Goal: Information Seeking & Learning: Learn about a topic

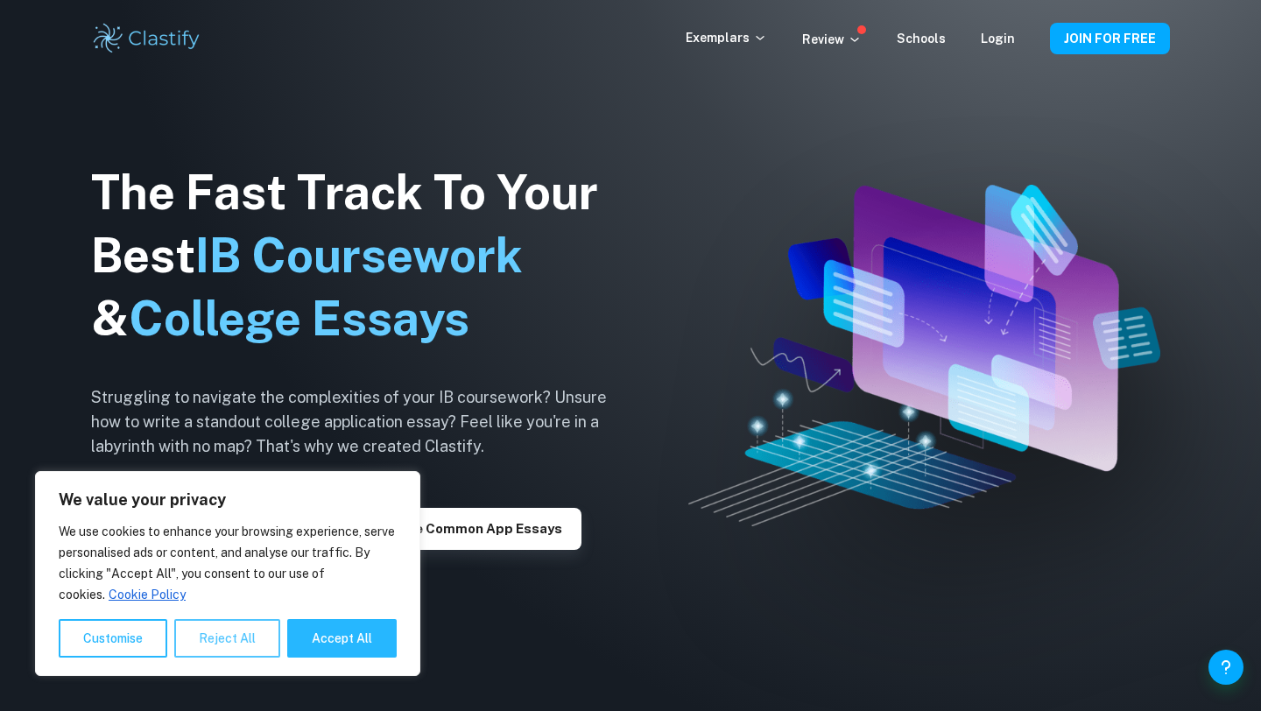
click at [216, 640] on button "Reject All" at bounding box center [227, 638] width 106 height 39
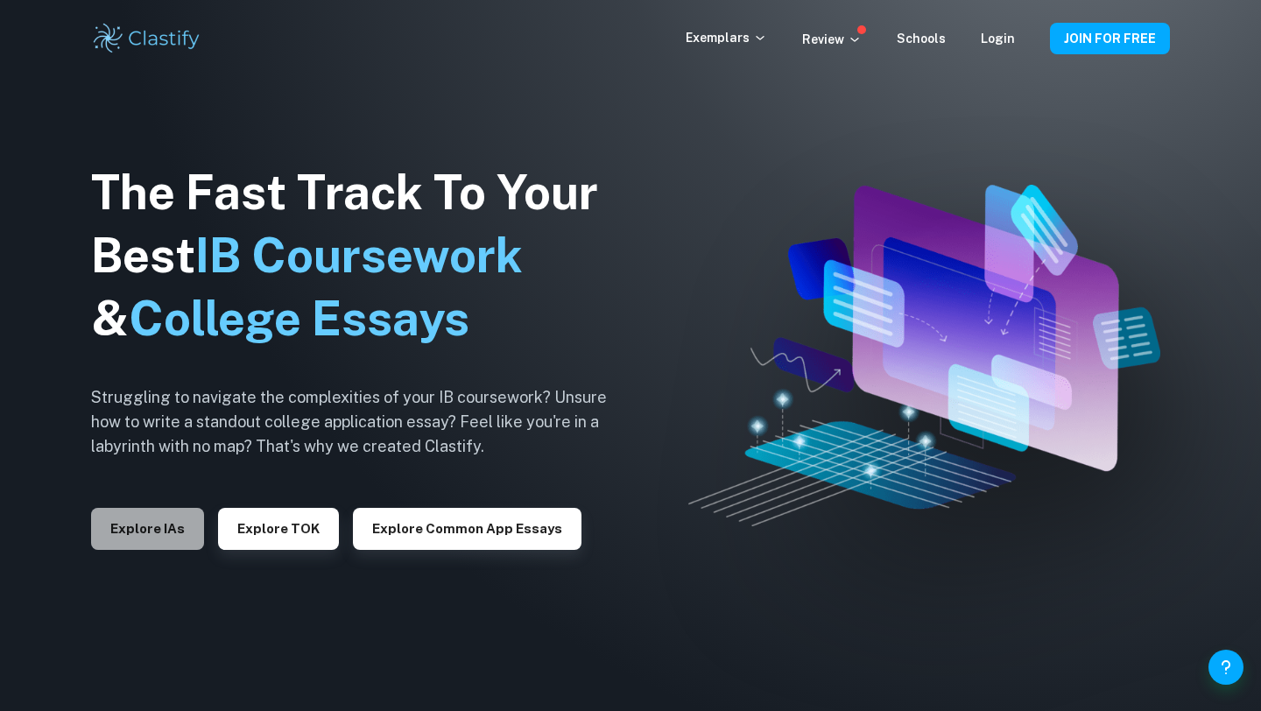
click at [168, 541] on button "Explore IAs" at bounding box center [147, 529] width 113 height 42
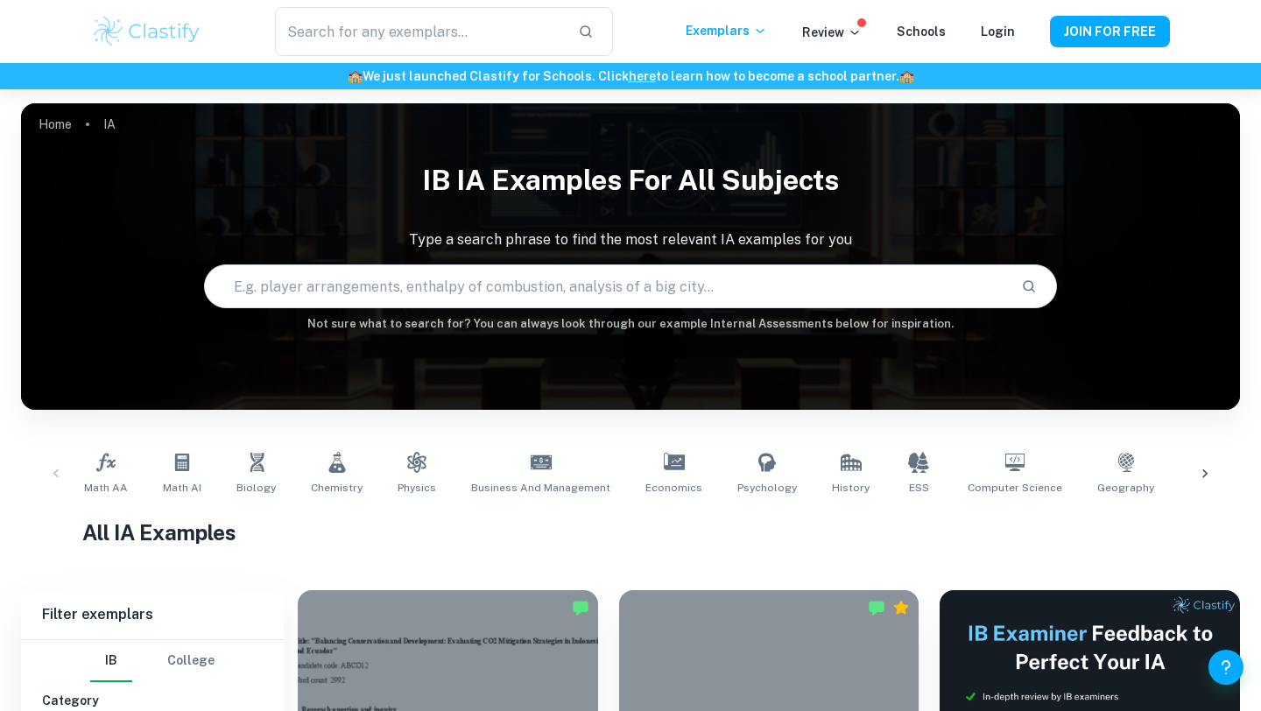
click at [328, 299] on input "text" at bounding box center [606, 286] width 802 height 49
type input "projectile motion"
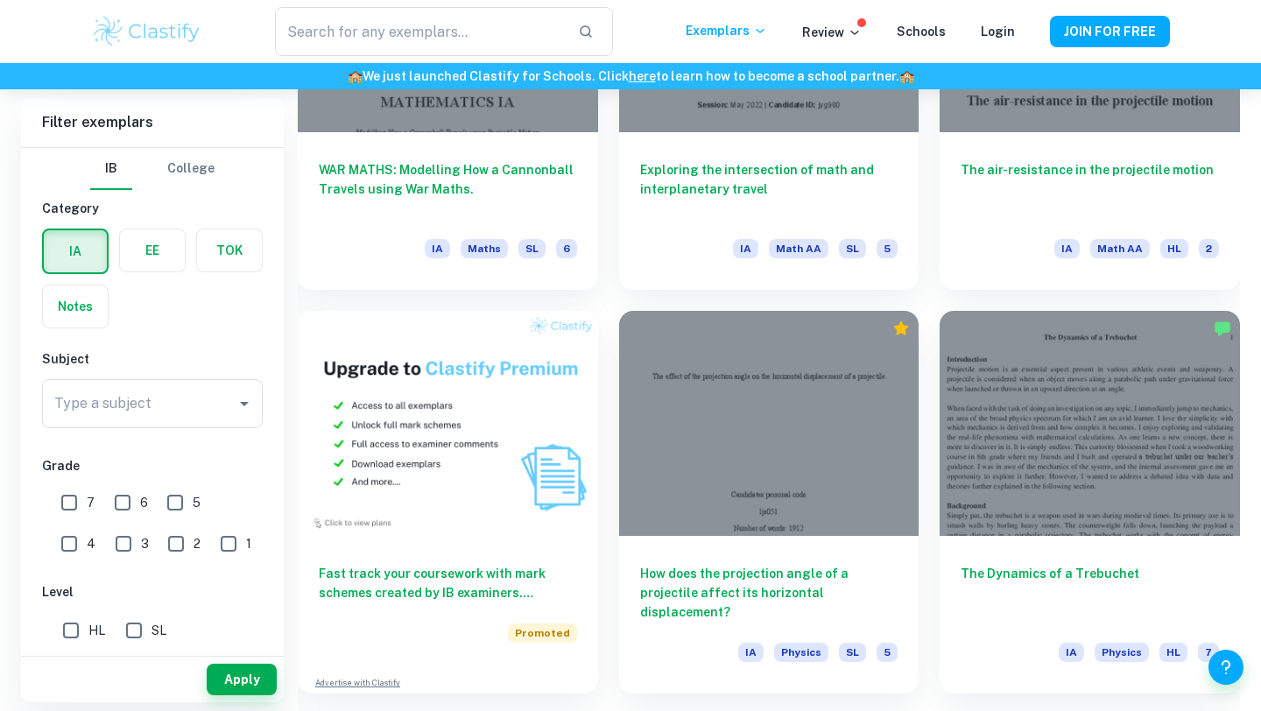
scroll to position [1105, 0]
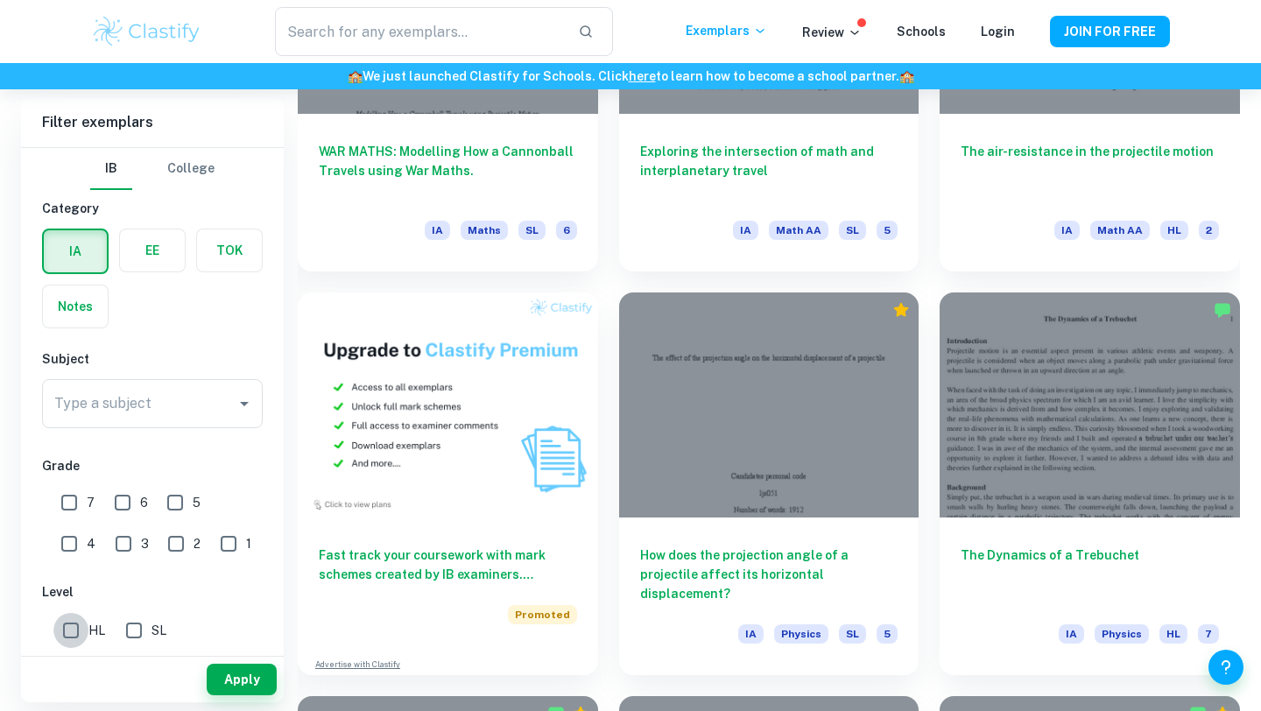
click at [74, 631] on input "HL" at bounding box center [70, 630] width 35 height 35
checkbox input "true"
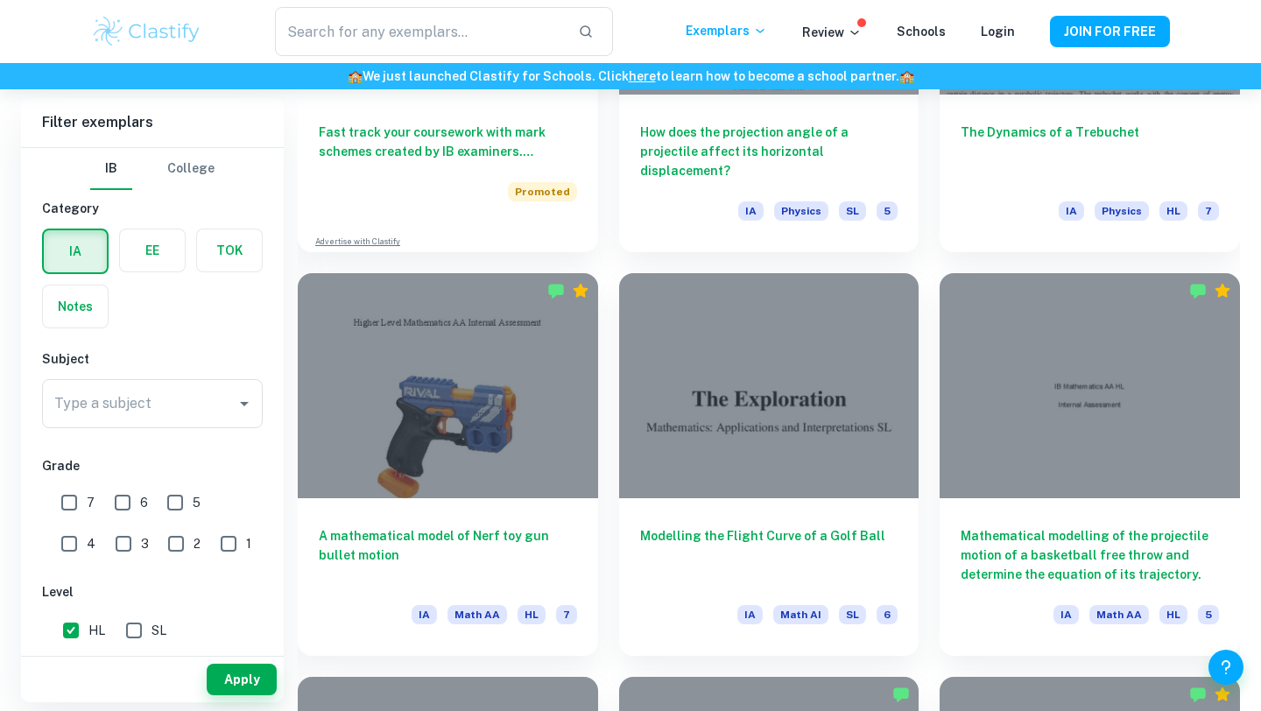
scroll to position [1551, 0]
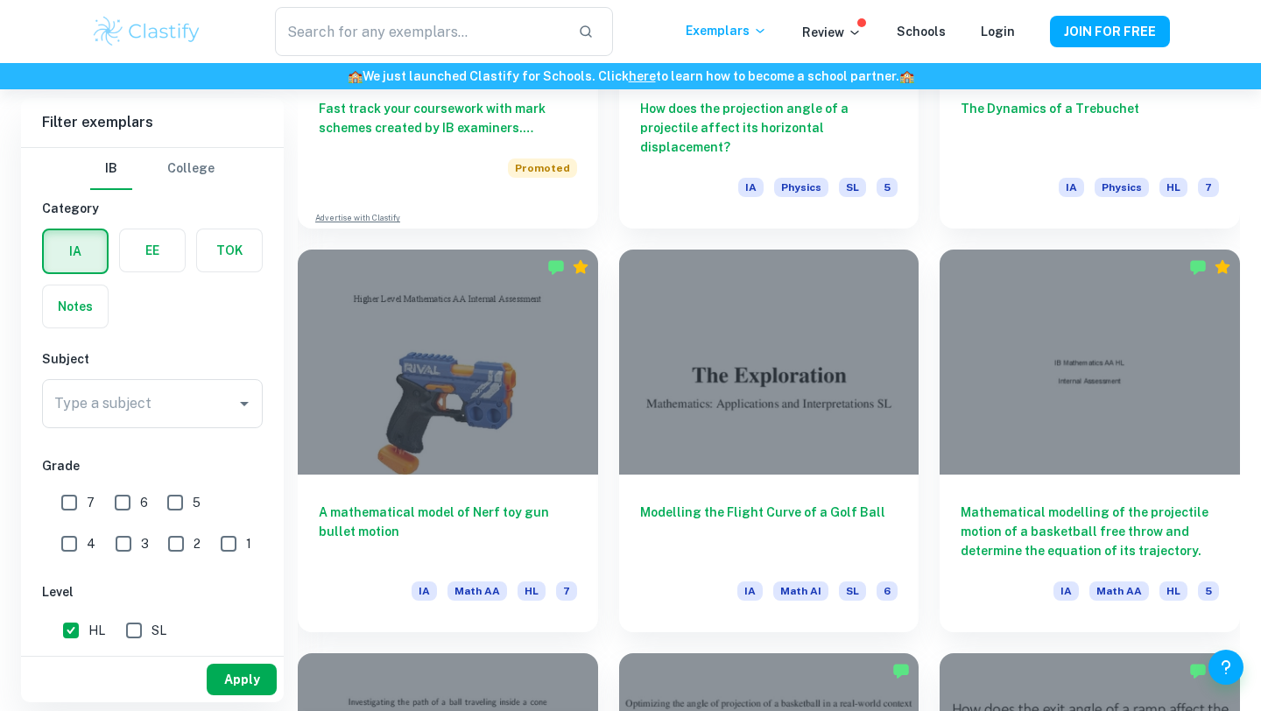
click at [238, 690] on button "Apply" at bounding box center [242, 680] width 70 height 32
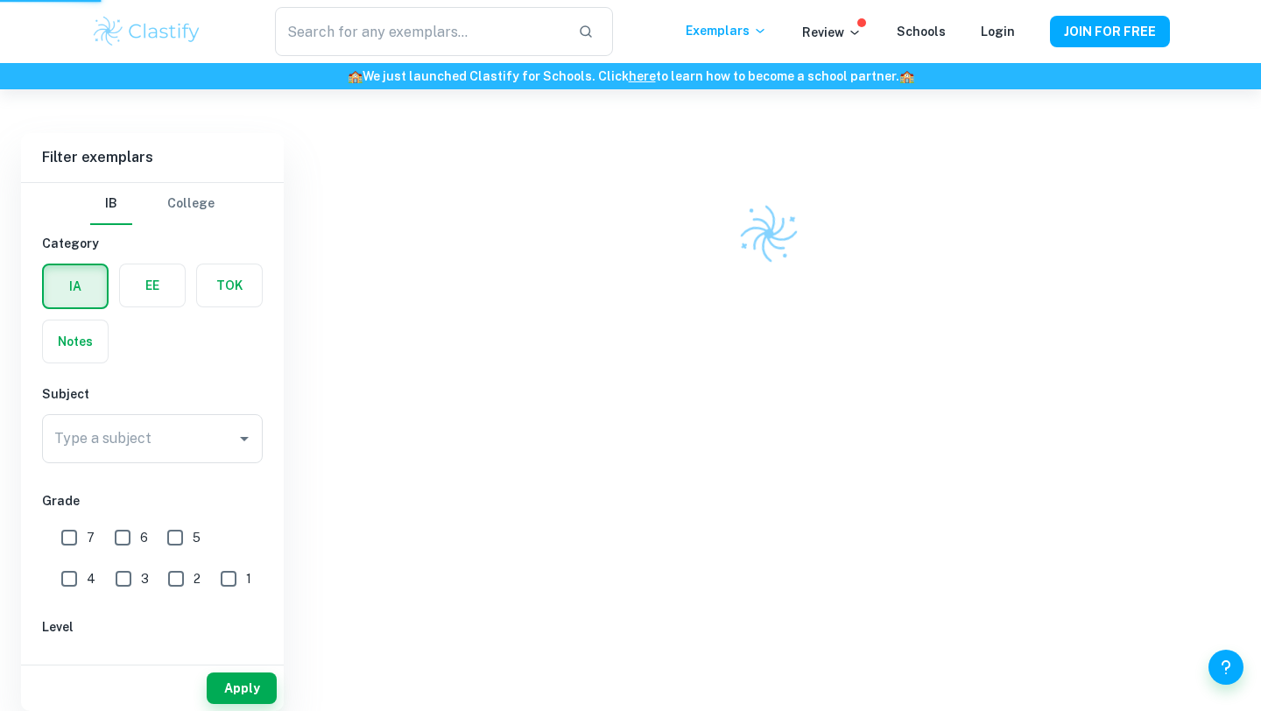
scroll to position [457, 0]
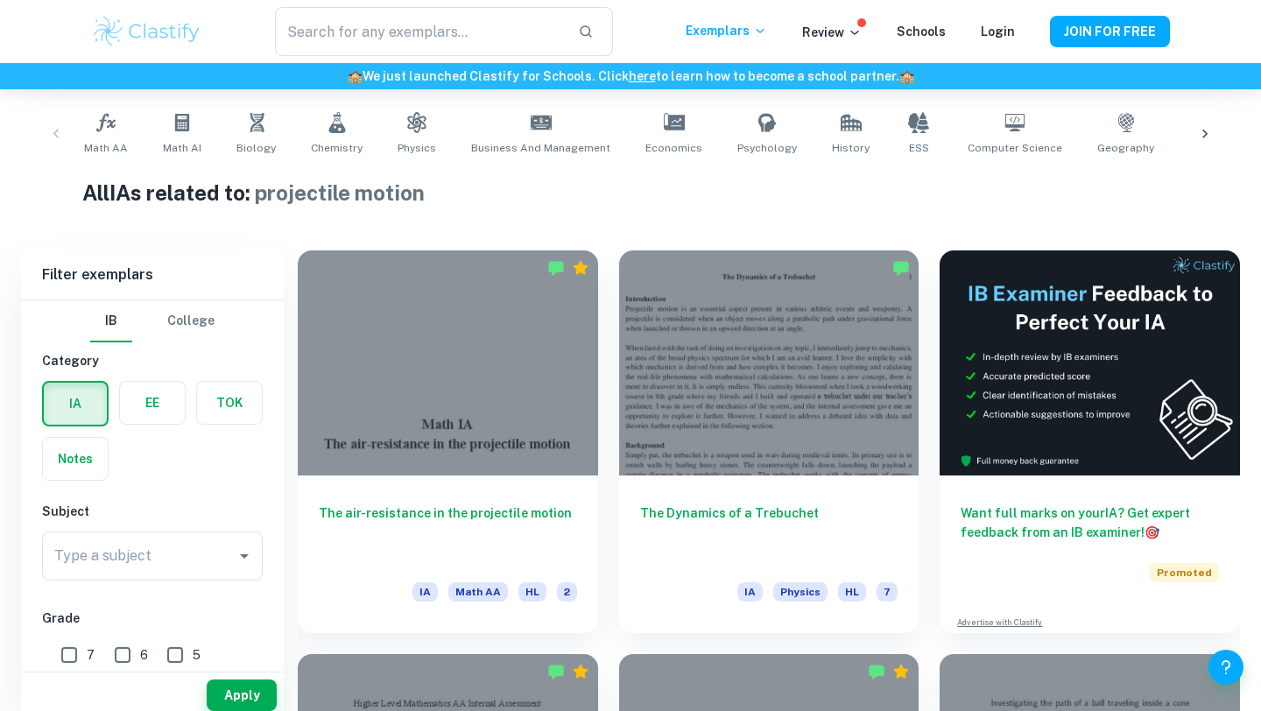
scroll to position [369, 0]
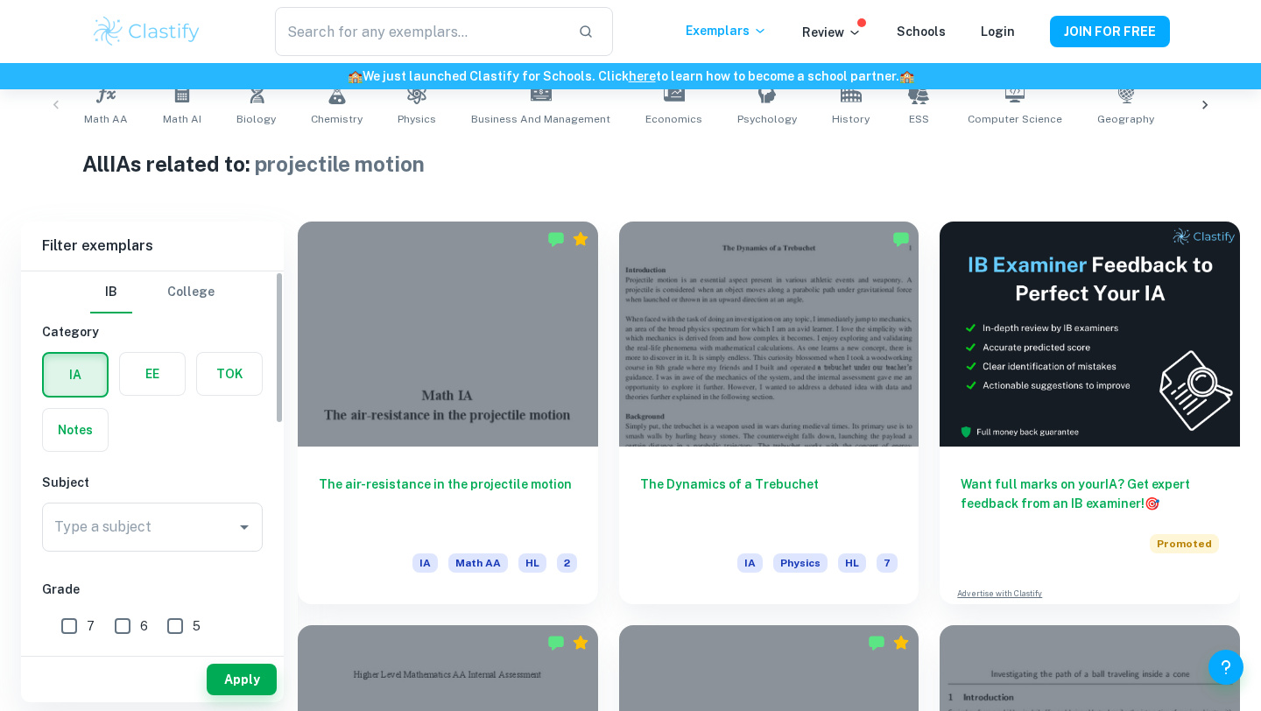
click at [168, 390] on label "button" at bounding box center [152, 374] width 65 height 42
click at [0, 0] on input "radio" at bounding box center [0, 0] width 0 height 0
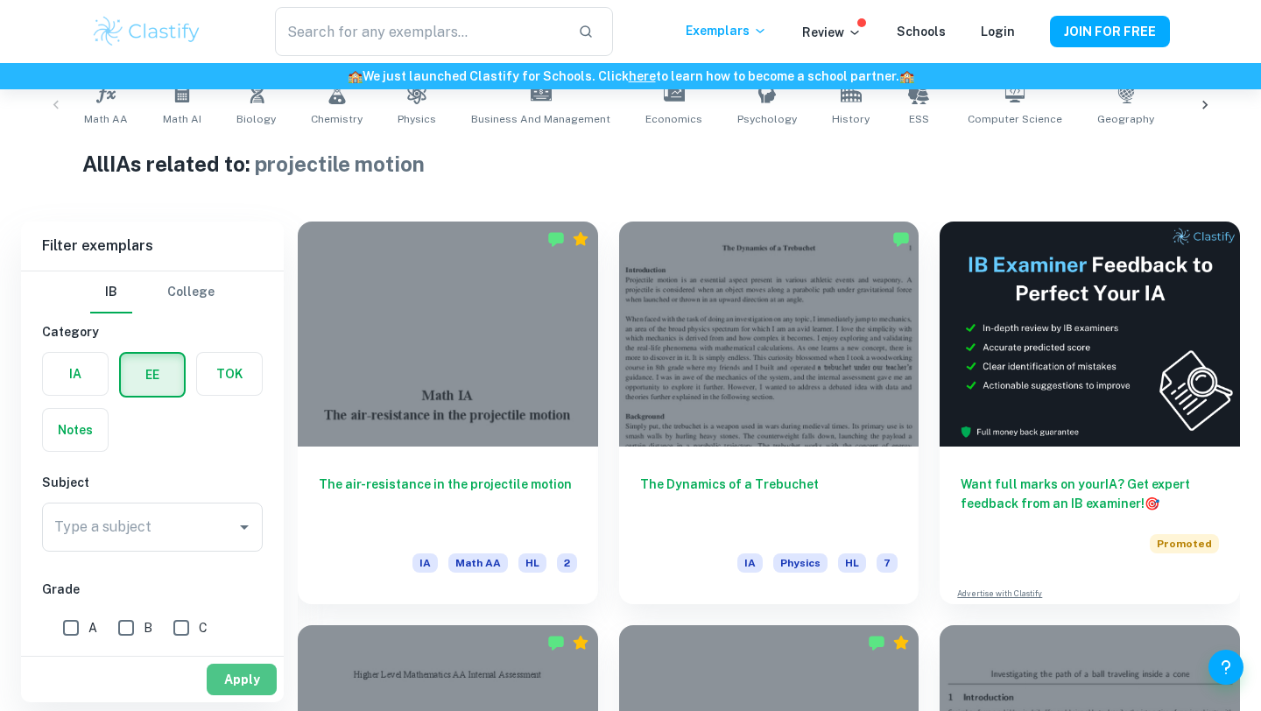
click at [245, 677] on button "Apply" at bounding box center [242, 680] width 70 height 32
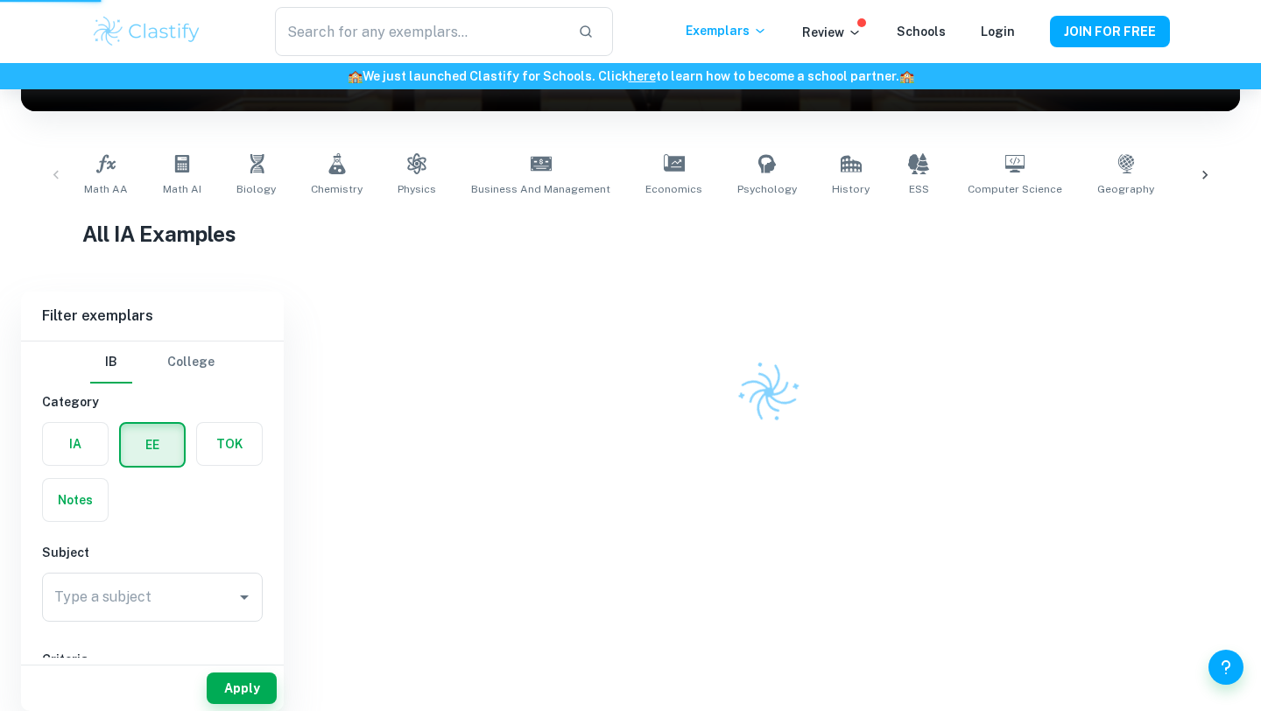
scroll to position [299, 0]
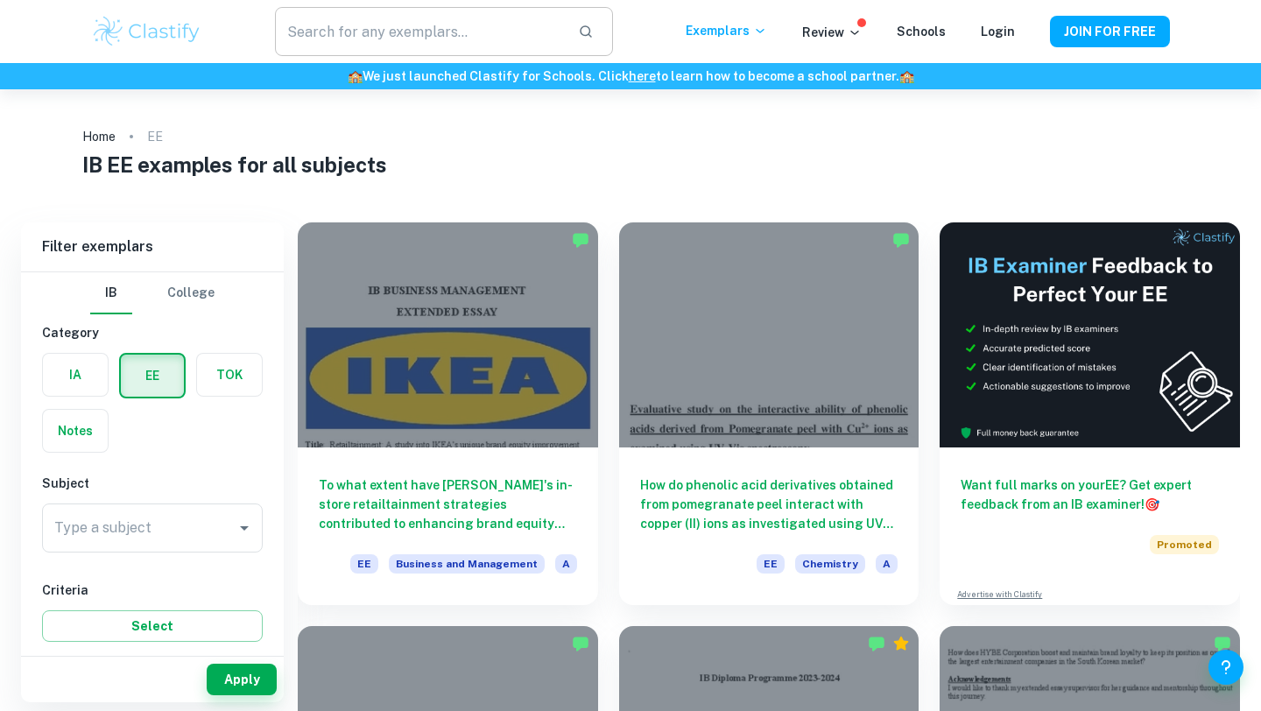
click at [322, 45] on input "text" at bounding box center [419, 31] width 289 height 49
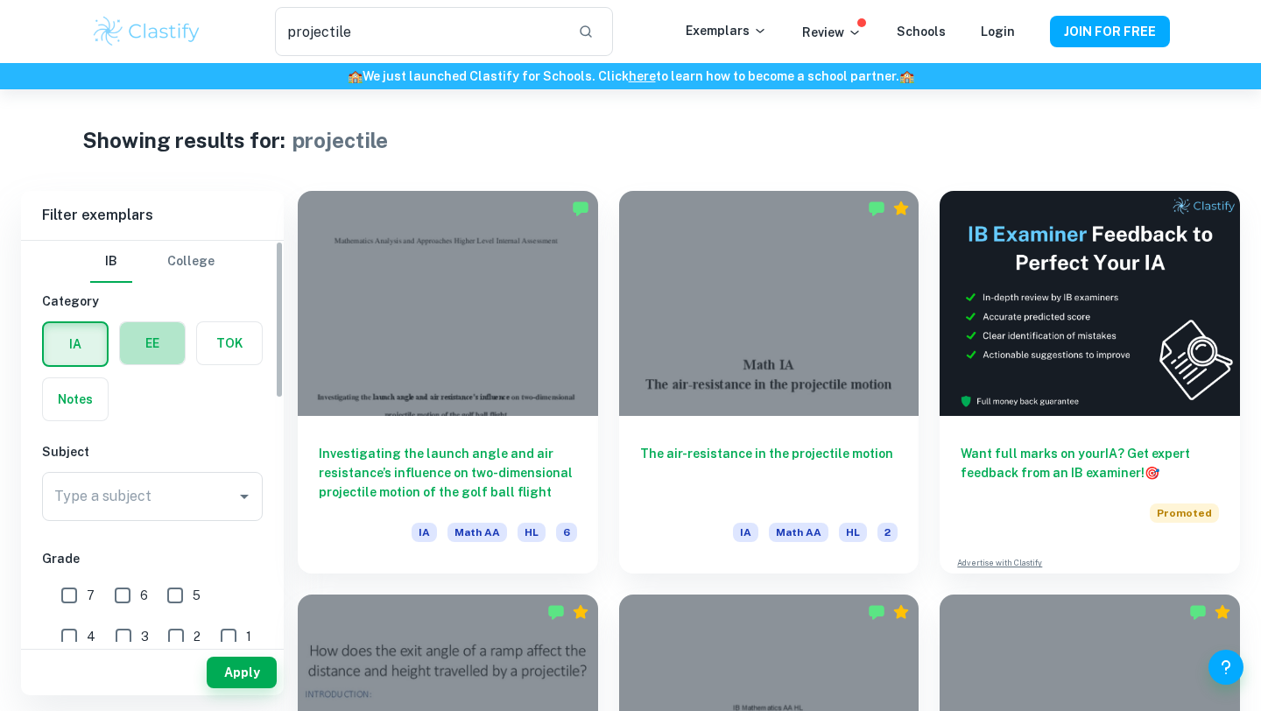
click at [131, 327] on label "button" at bounding box center [152, 343] width 65 height 42
click at [0, 0] on input "radio" at bounding box center [0, 0] width 0 height 0
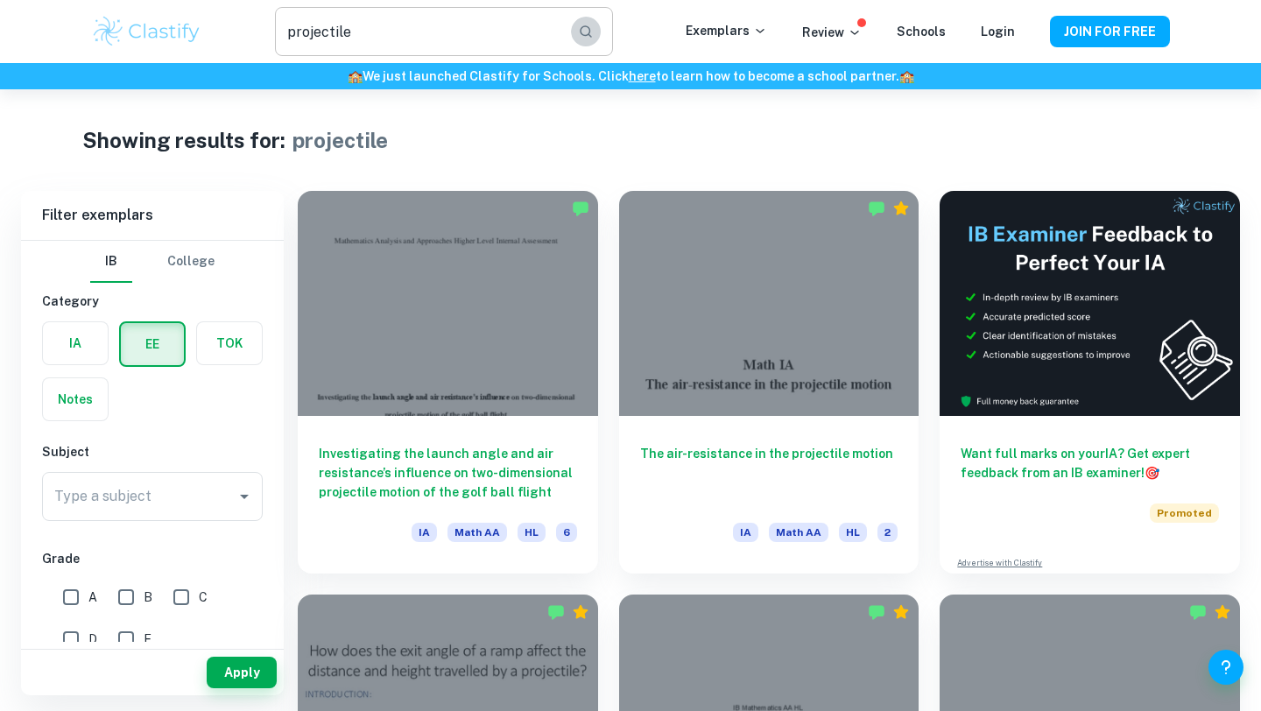
click at [600, 40] on button "button" at bounding box center [586, 32] width 30 height 30
type input "projectile"
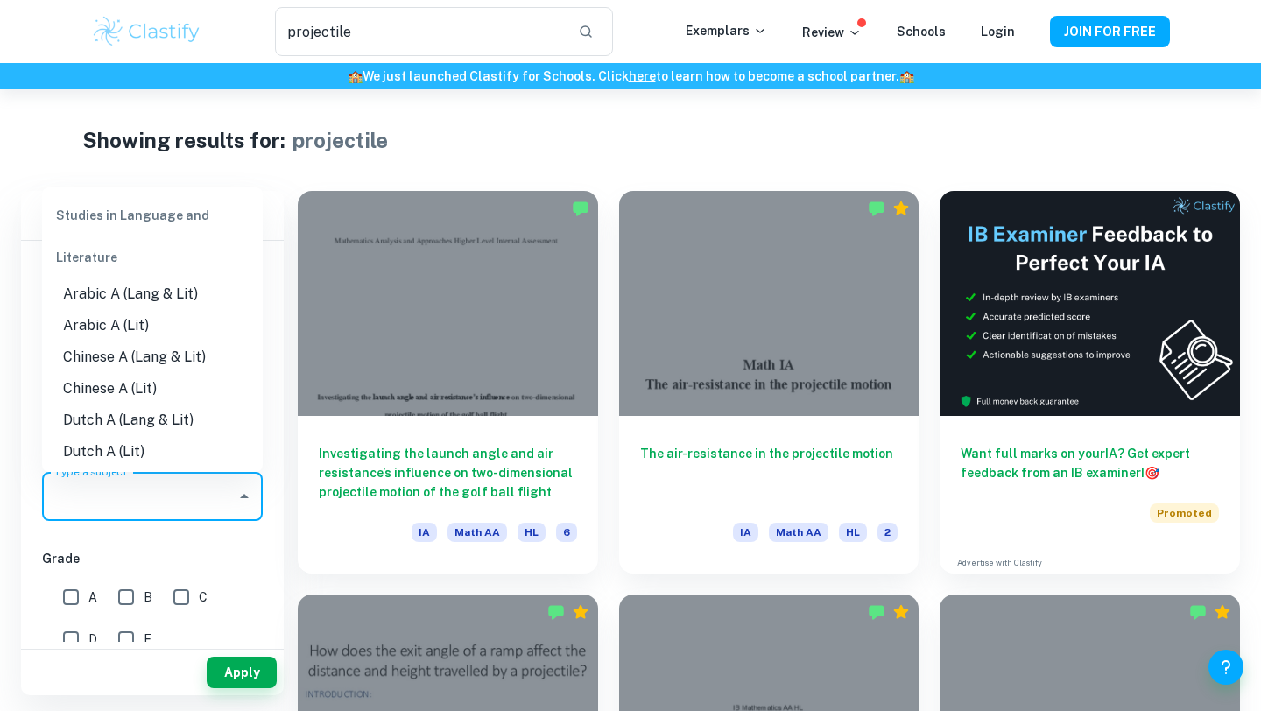
click at [145, 484] on input "Type a subject" at bounding box center [139, 496] width 179 height 33
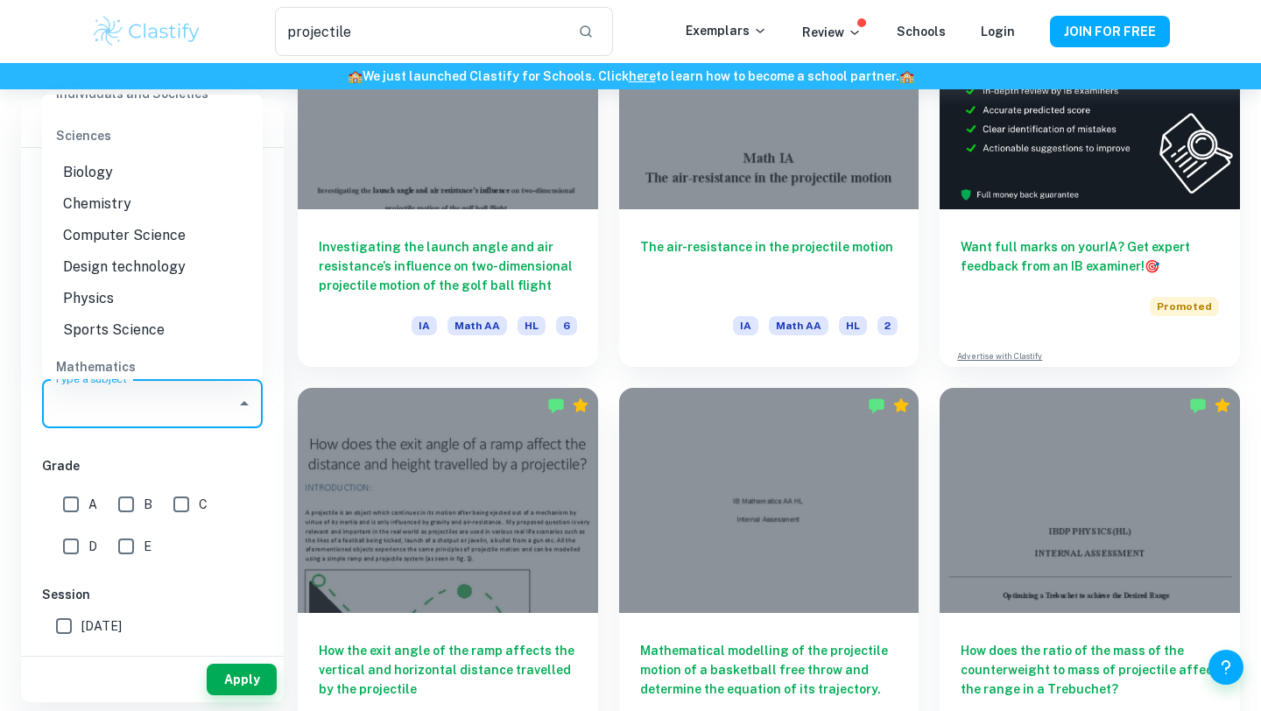
scroll to position [1977, 0]
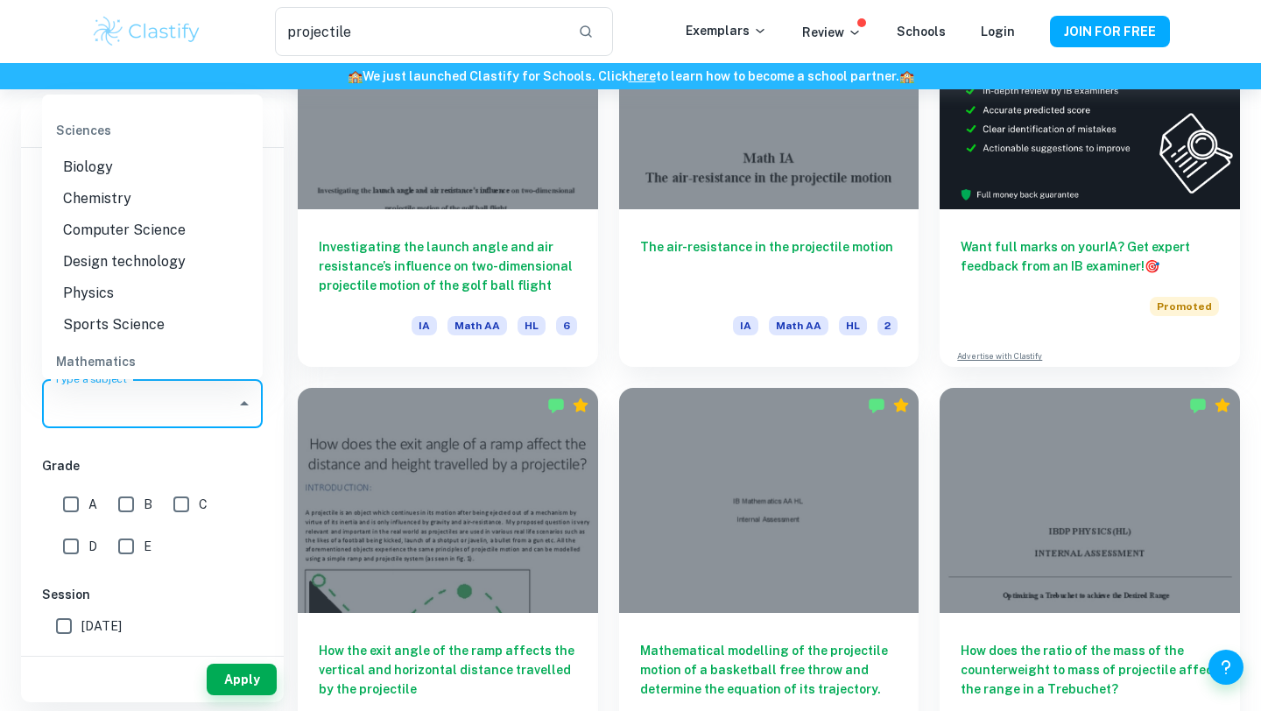
click at [115, 292] on li "Physics" at bounding box center [152, 293] width 221 height 32
type input "Physics"
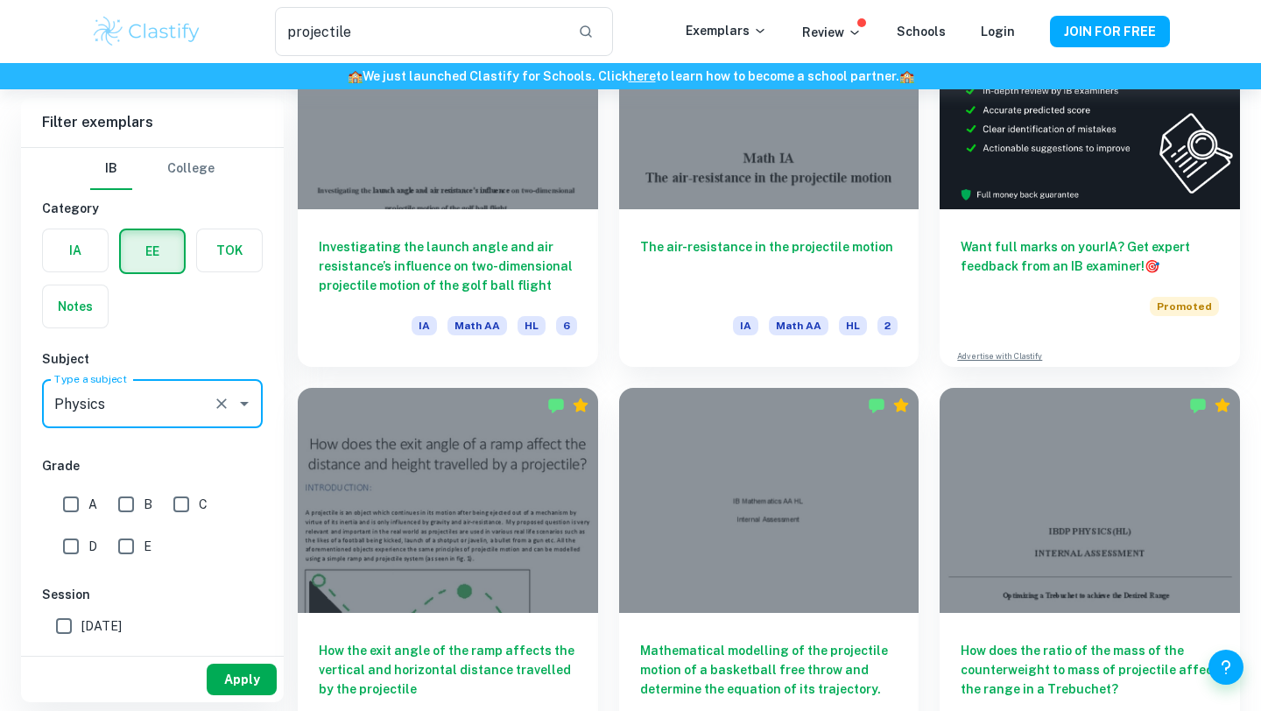
click at [231, 679] on button "Apply" at bounding box center [242, 680] width 70 height 32
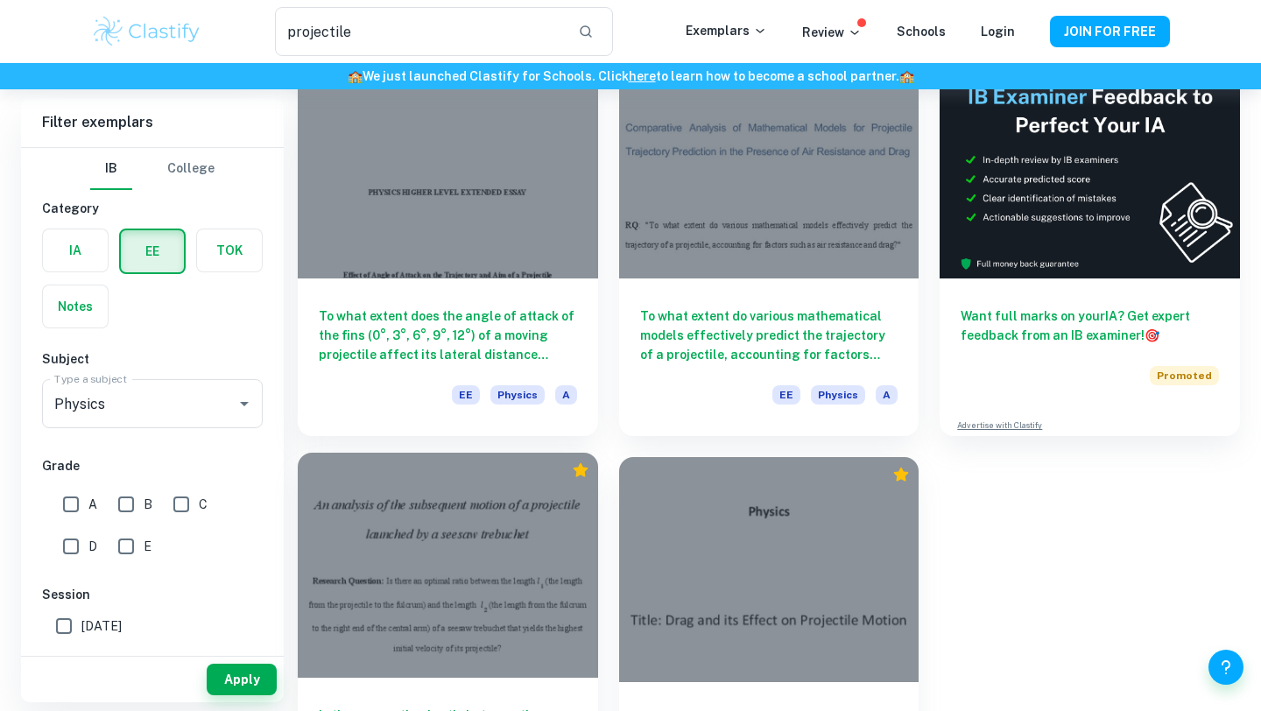
scroll to position [266, 0]
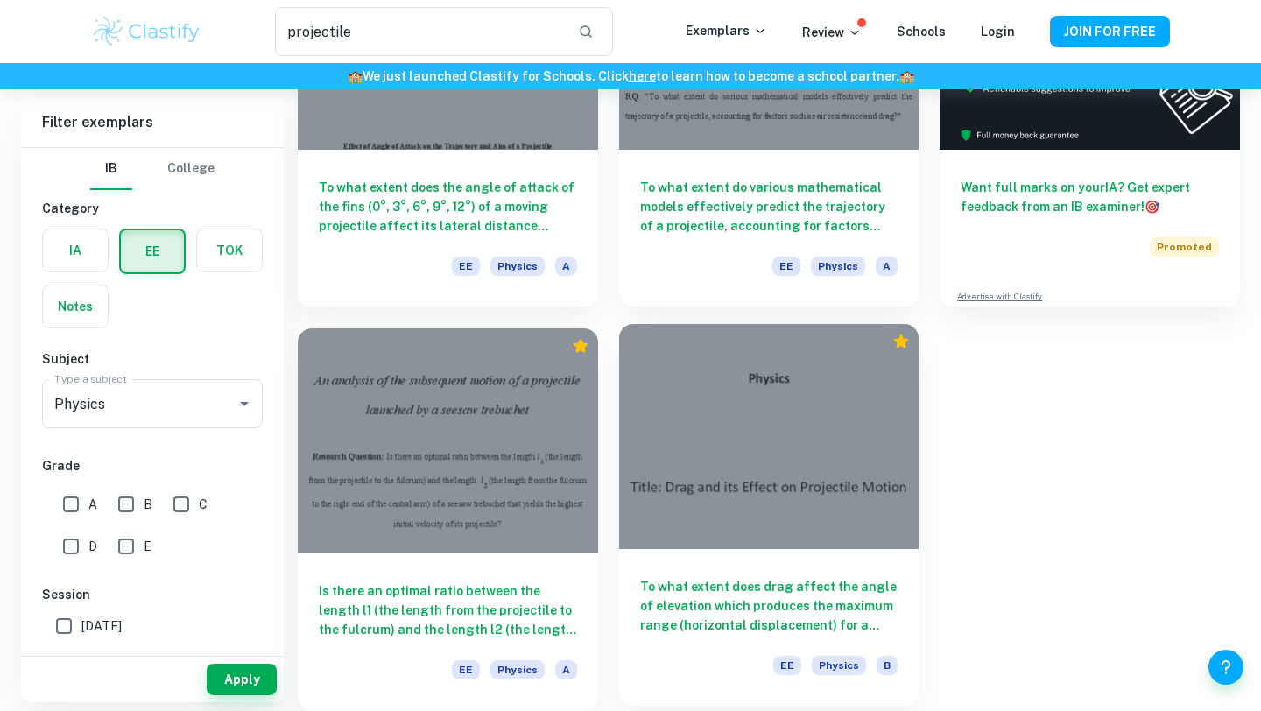
click at [722, 564] on div "To what extent does drag affect the angle of elevation which produces the maxim…" at bounding box center [769, 628] width 300 height 158
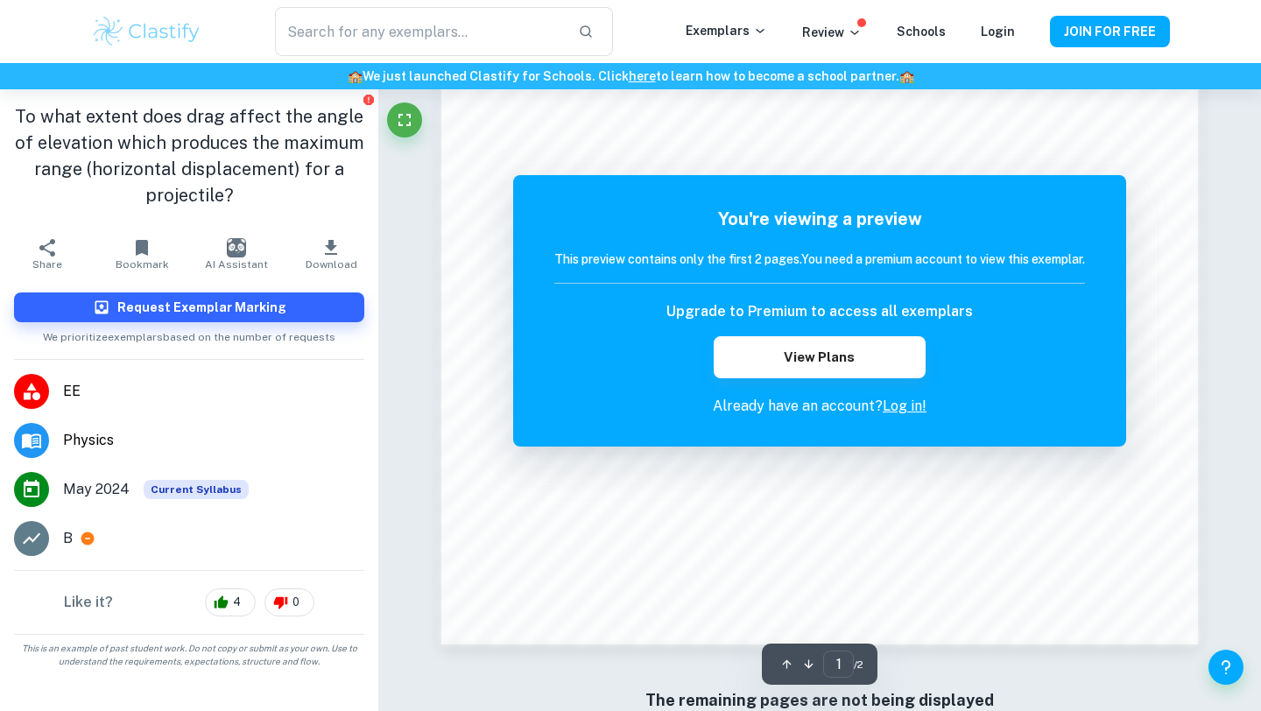
scroll to position [1663, 0]
